Goal: Find specific page/section: Find specific page/section

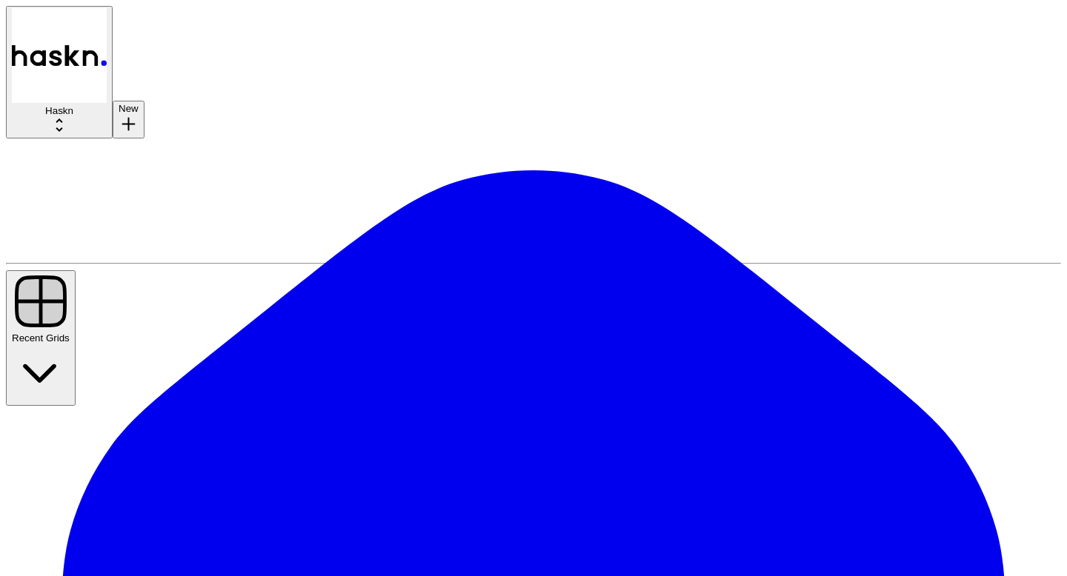
drag, startPoint x: 79, startPoint y: 116, endPoint x: 119, endPoint y: 127, distance: 41.5
type input "max"
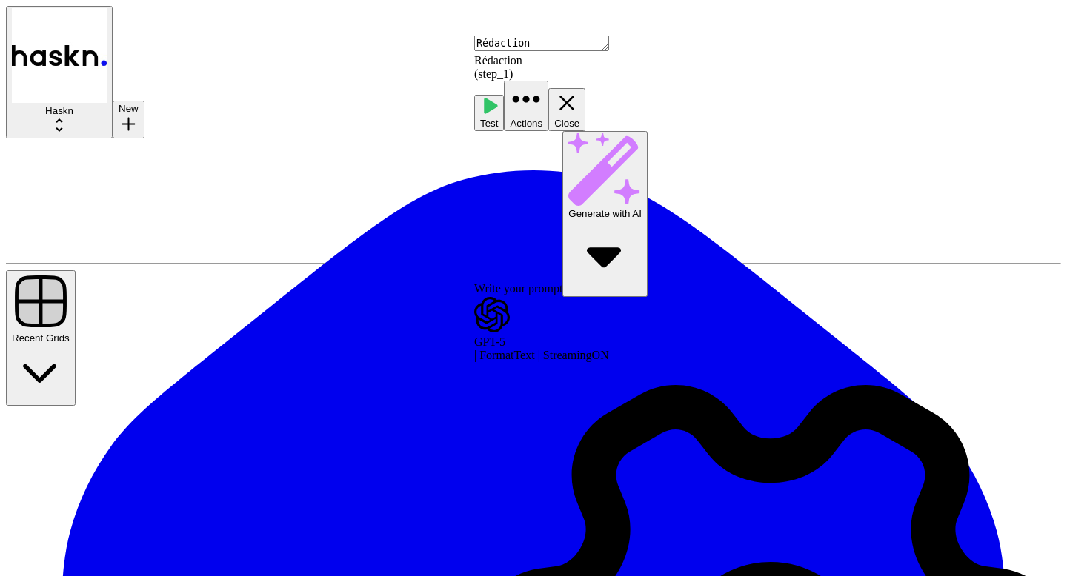
scroll to position [393, 0]
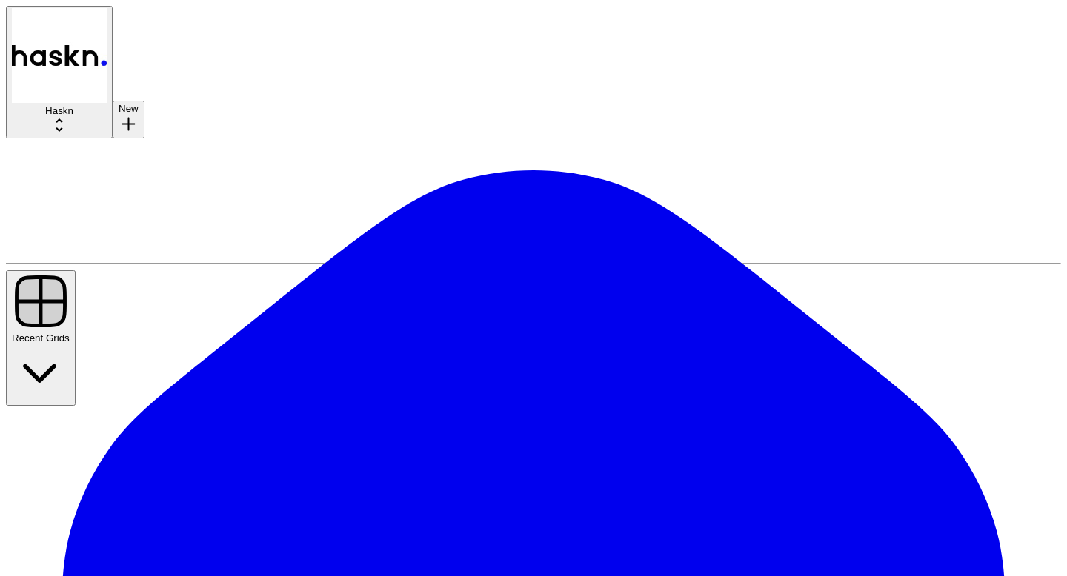
type input "**********"
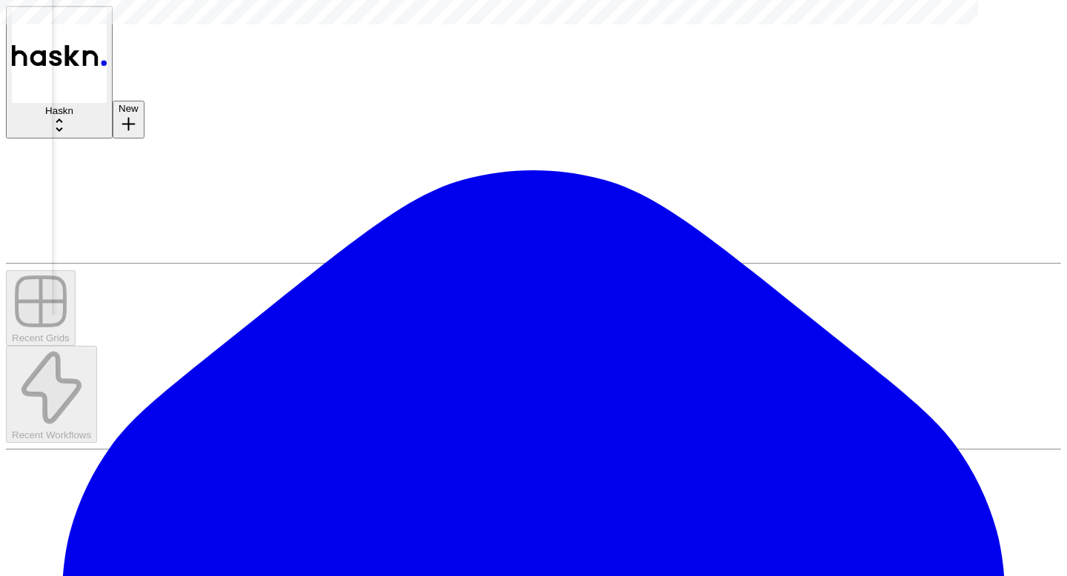
scroll to position [0, 510]
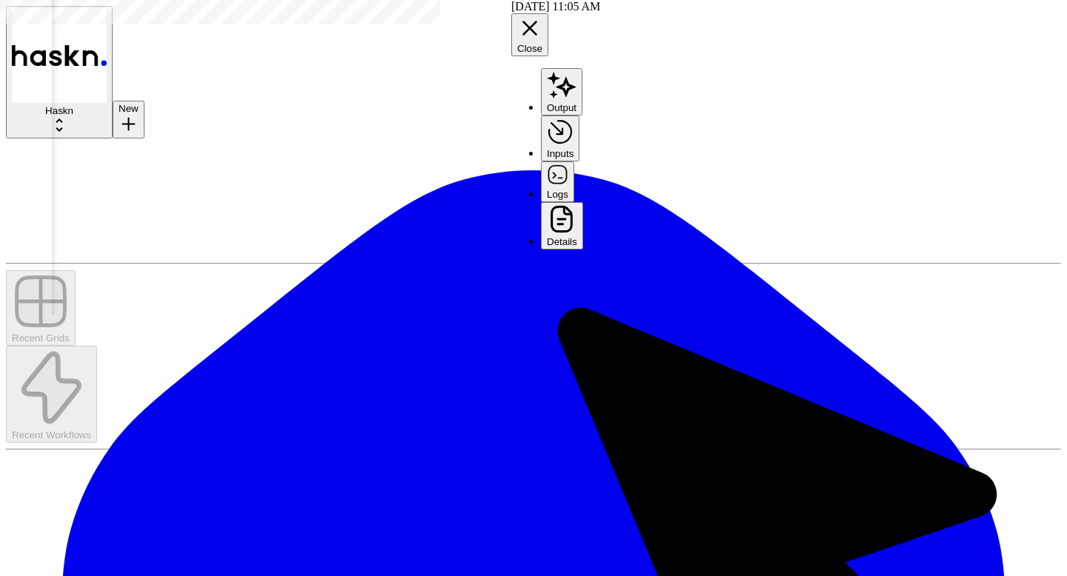
click at [574, 162] on button "Logs" at bounding box center [557, 182] width 33 height 40
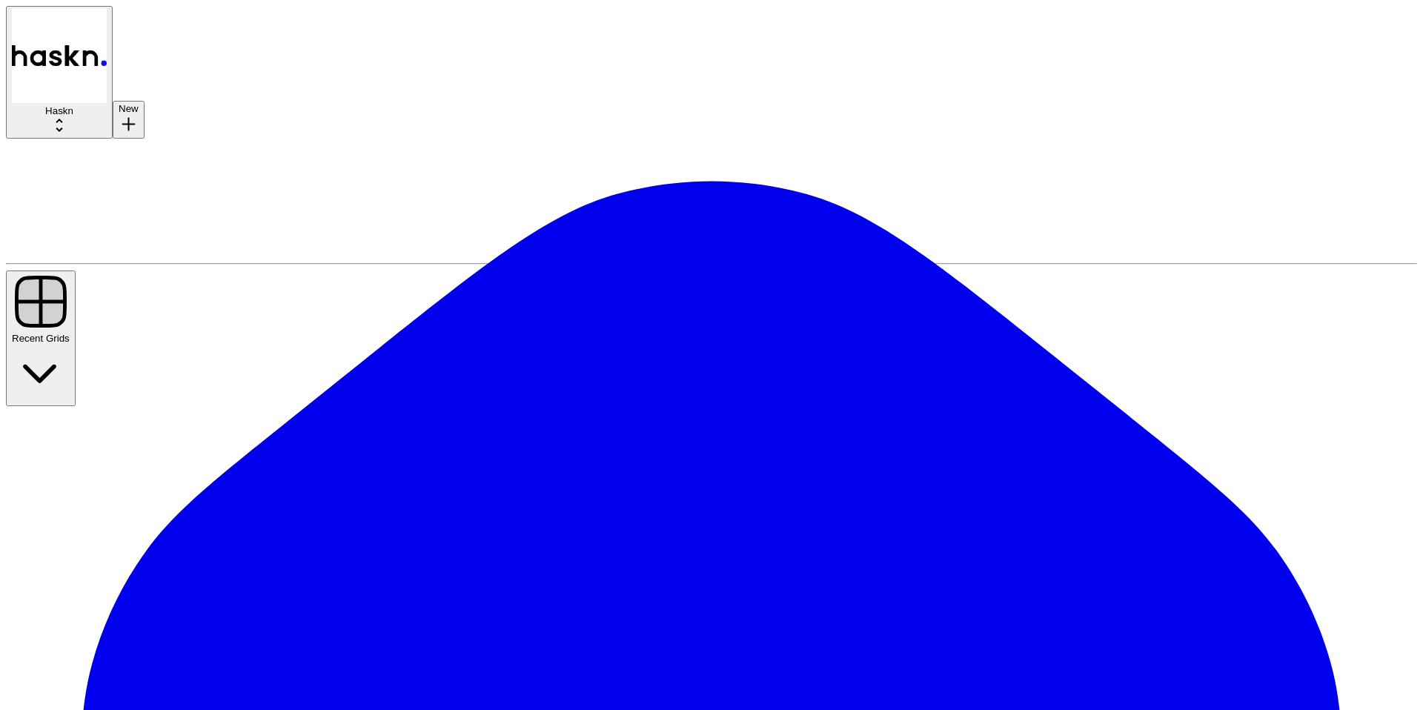
type input "modan"
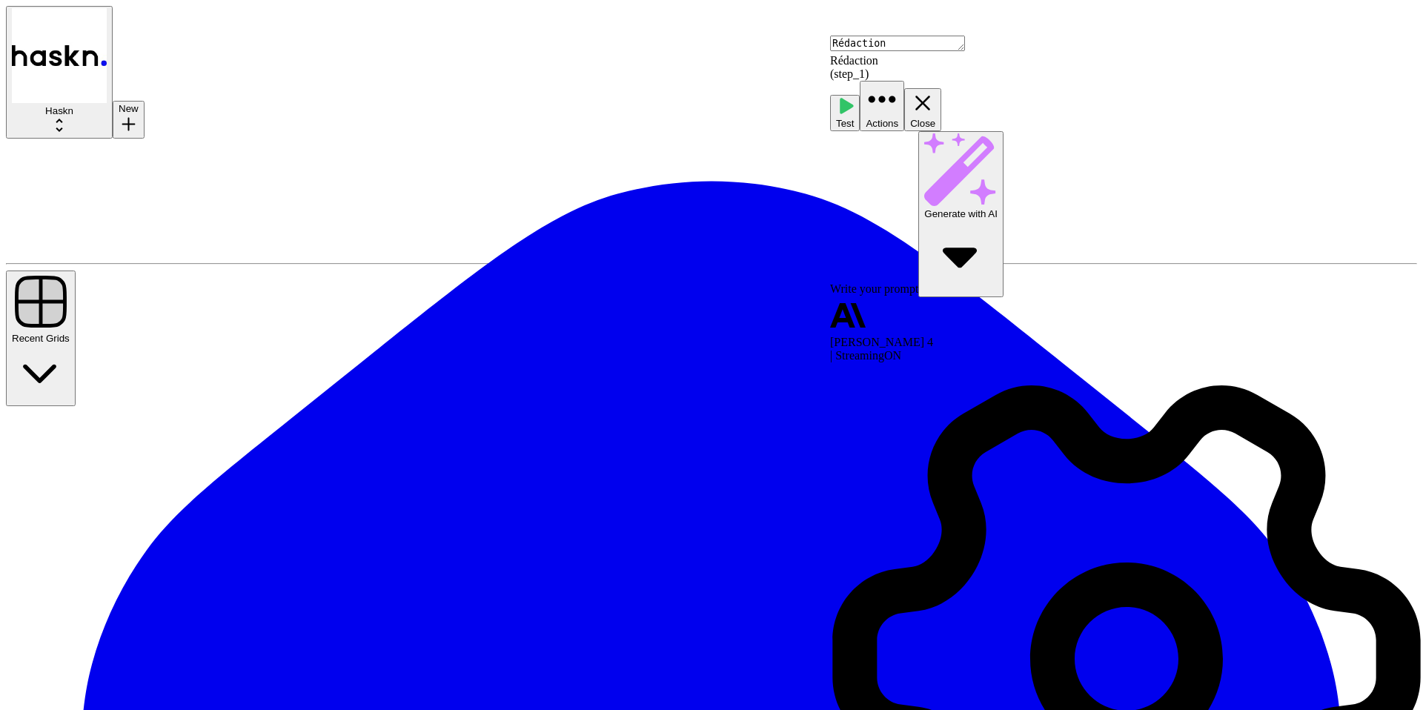
scroll to position [416, 0]
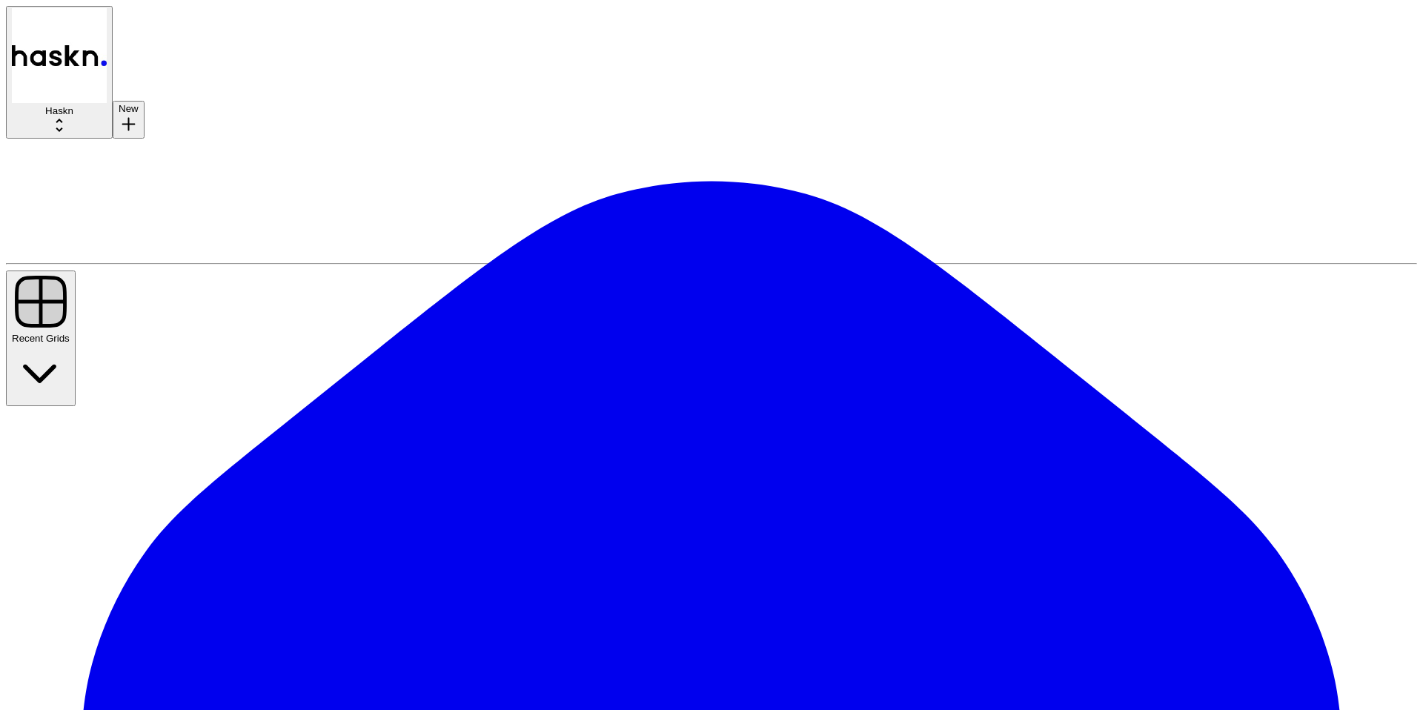
type input "**********"
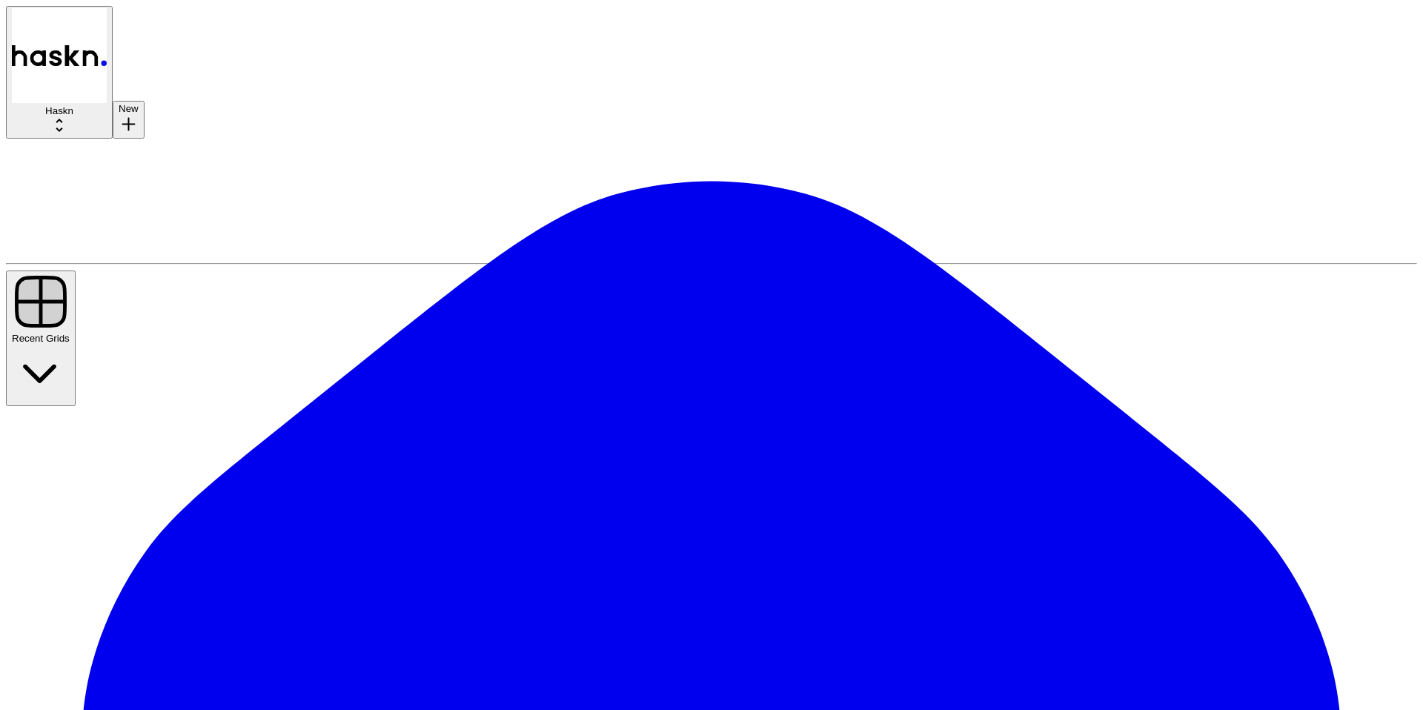
type input "max"
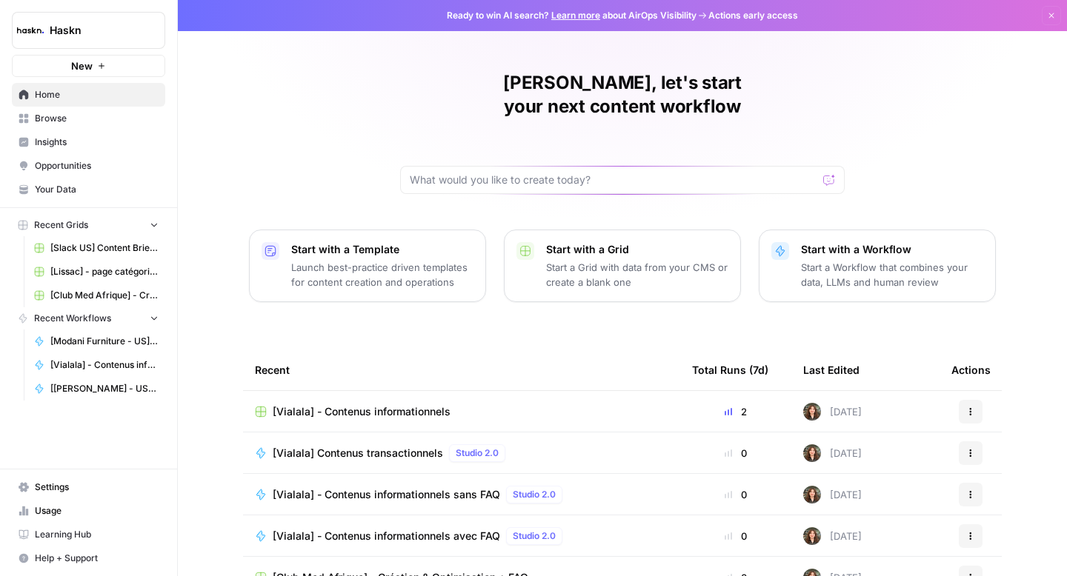
click at [96, 116] on span "Browse" at bounding box center [97, 118] width 124 height 13
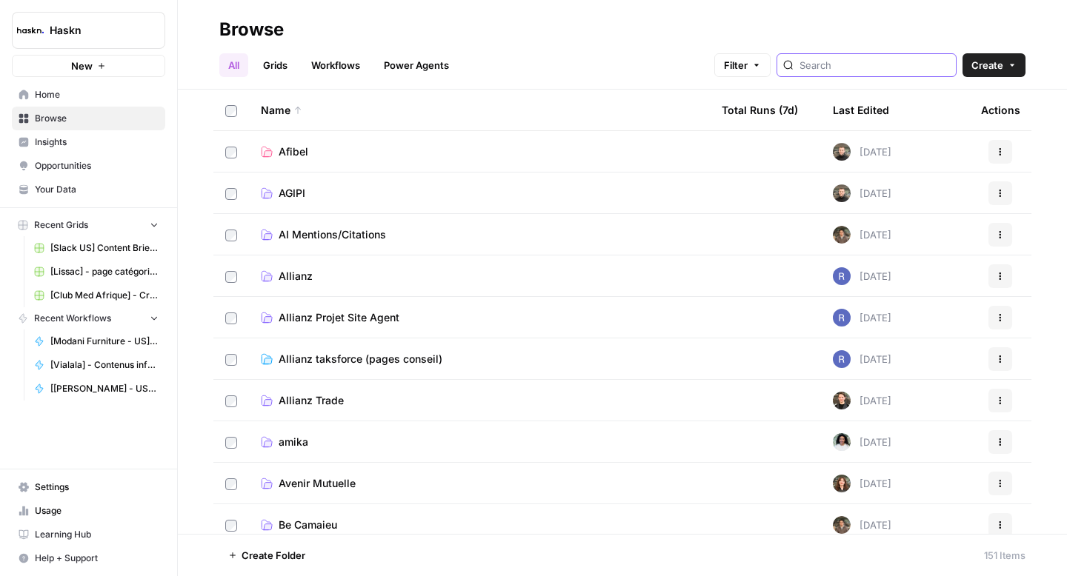
click at [861, 67] on input "search" at bounding box center [875, 65] width 150 height 15
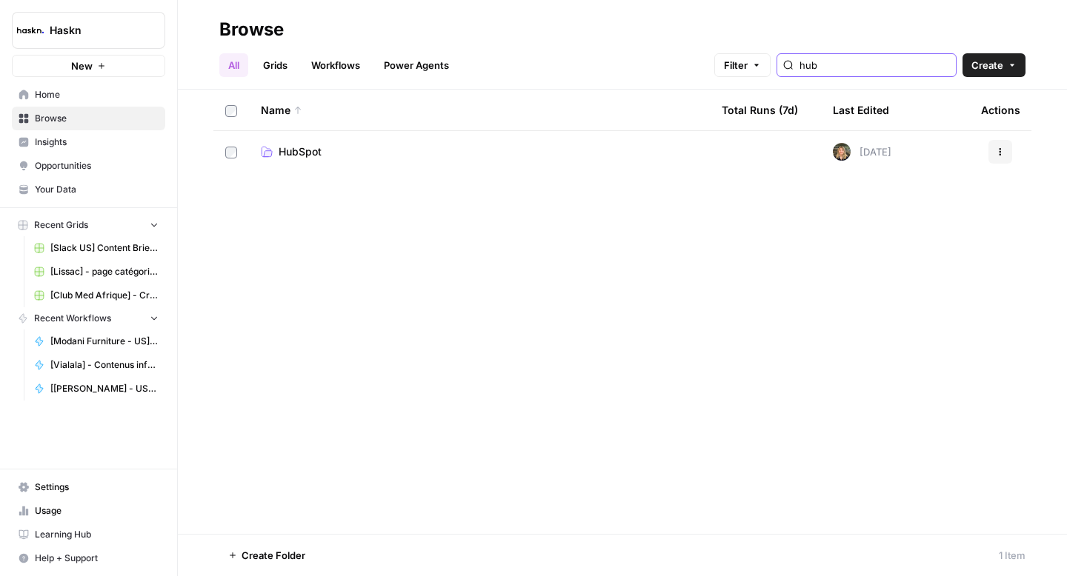
type input "hub"
click at [321, 150] on span "HubSpot" at bounding box center [300, 151] width 43 height 15
